Goal: Check status: Check status

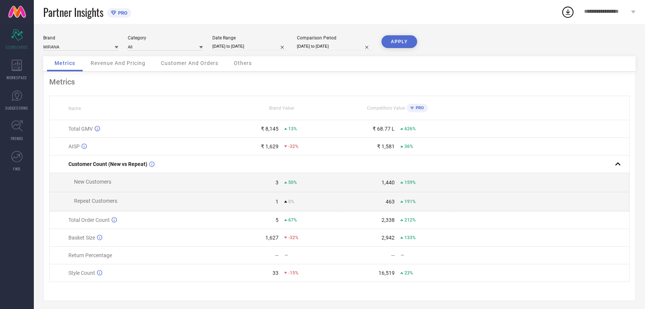
click at [249, 42] on div "Date Range [DATE] to [DATE]" at bounding box center [249, 42] width 75 height 15
select select "8"
select select "2025"
select select "9"
select select "2025"
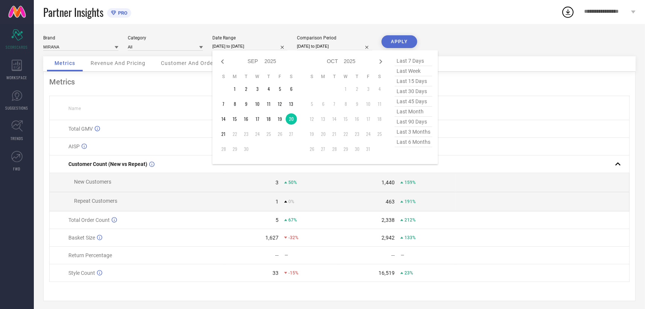
click at [247, 44] on input "[DATE] to [DATE]" at bounding box center [249, 46] width 75 height 8
click at [220, 135] on td "21" at bounding box center [223, 134] width 11 height 11
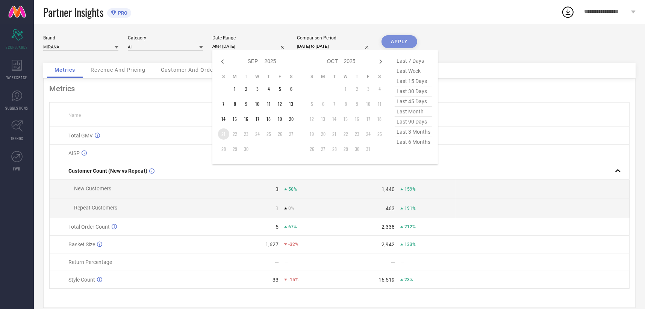
type input "[DATE] to [DATE]"
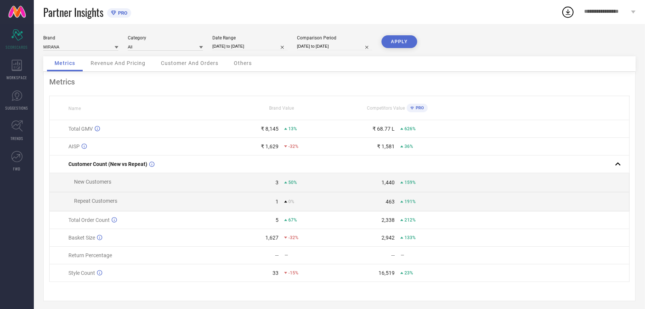
click at [319, 44] on input "[DATE] to [DATE]" at bounding box center [334, 46] width 75 height 8
select select "8"
select select "2024"
select select "9"
select select "2024"
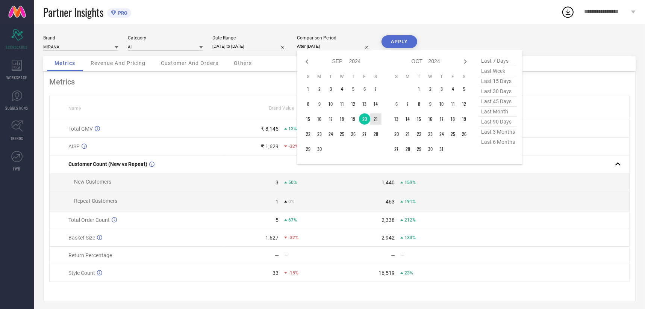
click at [371, 117] on td "21" at bounding box center [375, 118] width 11 height 11
type input "[DATE] to [DATE]"
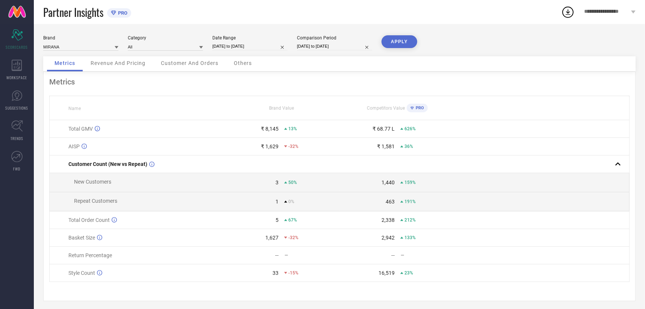
click at [401, 43] on button "APPLY" at bounding box center [399, 41] width 36 height 13
